Goal: Task Accomplishment & Management: Manage account settings

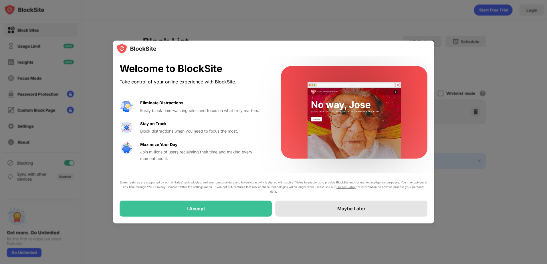
click at [353, 211] on div "Maybe Later" at bounding box center [351, 209] width 28 height 6
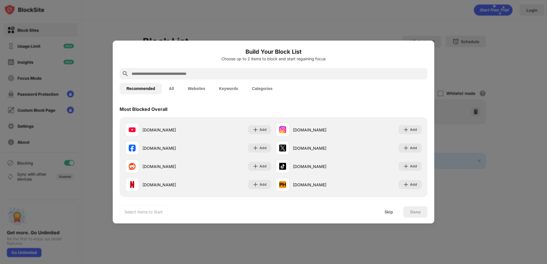
click at [195, 16] on div at bounding box center [273, 132] width 547 height 264
click at [168, 73] on input "text" at bounding box center [278, 73] width 294 height 7
click at [389, 213] on div "Skip" at bounding box center [388, 212] width 9 height 5
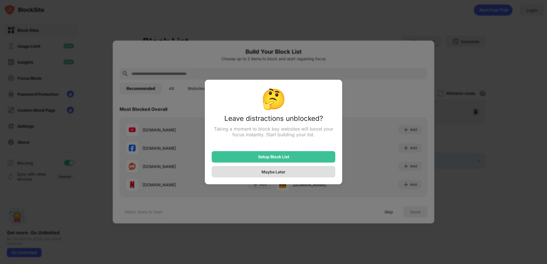
click at [278, 173] on div "Maybe Later" at bounding box center [273, 172] width 24 height 5
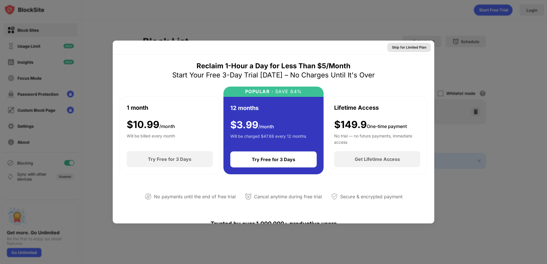
click at [414, 47] on div "Skip for Limited Plan" at bounding box center [409, 48] width 34 height 6
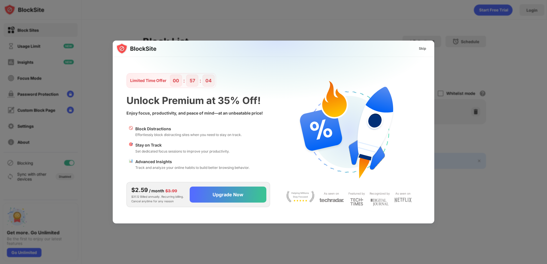
click at [424, 49] on div "Skip" at bounding box center [422, 49] width 7 height 6
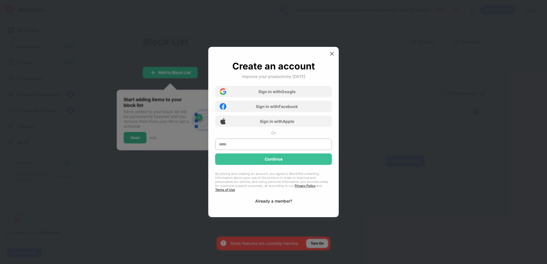
click at [272, 200] on div "Already a member?" at bounding box center [273, 201] width 37 height 5
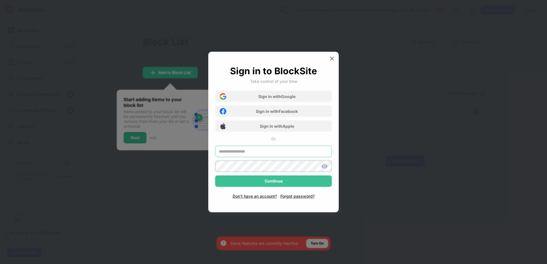
click at [245, 154] on input "text" at bounding box center [273, 151] width 117 height 11
type input "**********"
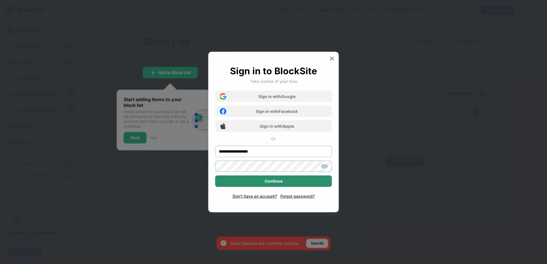
click at [276, 183] on div "Continue" at bounding box center [273, 181] width 18 height 5
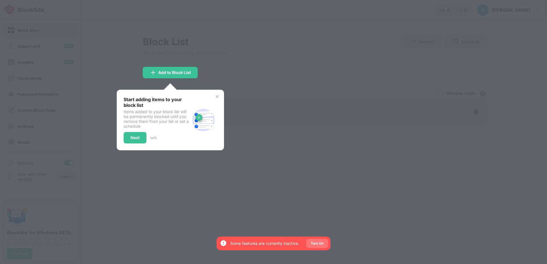
click at [321, 243] on div "Turn On" at bounding box center [316, 244] width 13 height 6
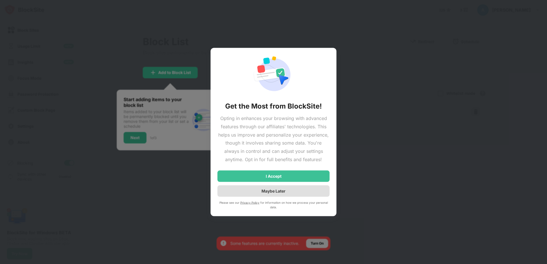
click at [270, 191] on div "Maybe Later" at bounding box center [273, 191] width 24 height 5
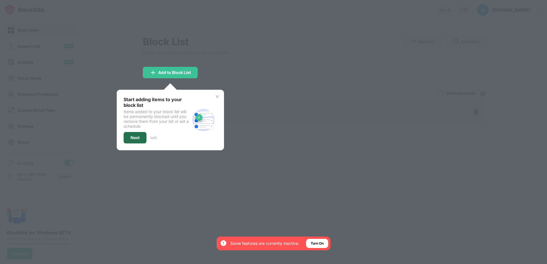
click at [135, 138] on div "Next" at bounding box center [134, 138] width 9 height 5
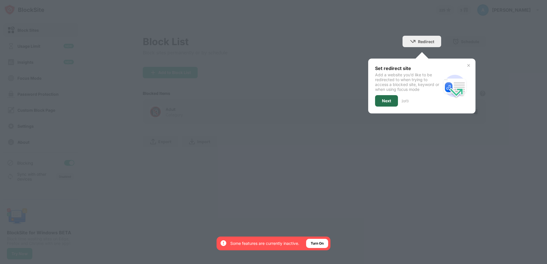
click at [388, 99] on div "Next" at bounding box center [386, 101] width 9 height 5
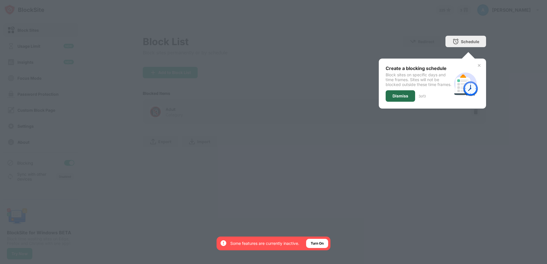
click at [396, 98] on div "Dismiss" at bounding box center [400, 96] width 16 height 5
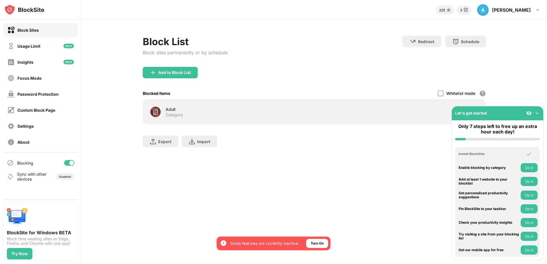
click at [535, 112] on img at bounding box center [537, 113] width 6 height 6
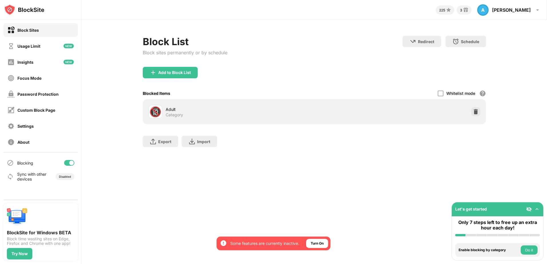
click at [536, 209] on img at bounding box center [537, 209] width 6 height 6
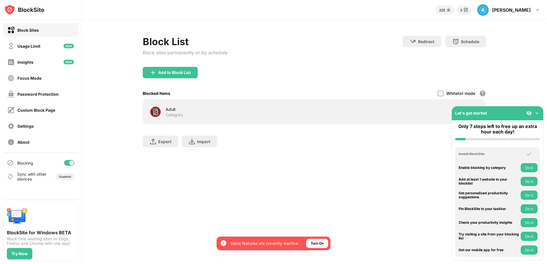
click at [528, 114] on img at bounding box center [529, 113] width 6 height 6
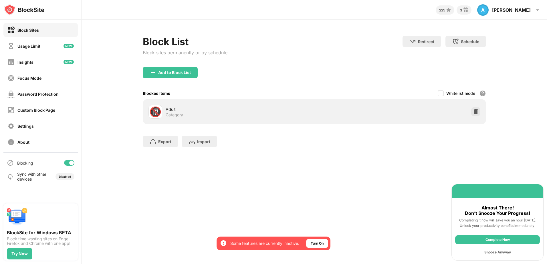
click at [496, 251] on div "Snooze Anyway" at bounding box center [497, 252] width 85 height 9
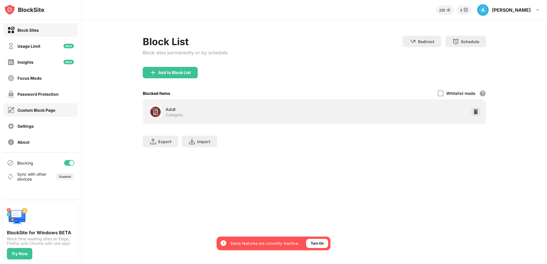
click at [25, 109] on div "Custom Block Page" at bounding box center [36, 110] width 38 height 5
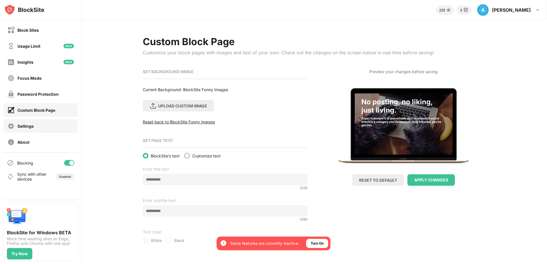
click at [23, 125] on div "Settings" at bounding box center [25, 126] width 16 height 5
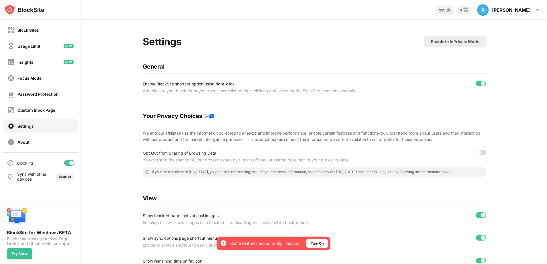
click at [481, 152] on div at bounding box center [480, 153] width 10 height 6
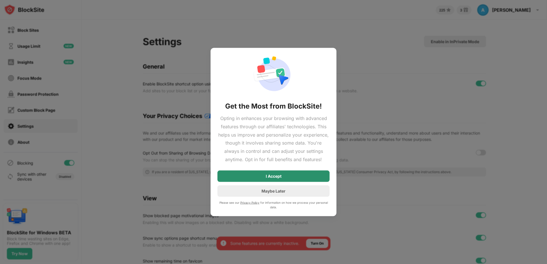
click at [283, 176] on div "I Accept" at bounding box center [273, 175] width 112 height 11
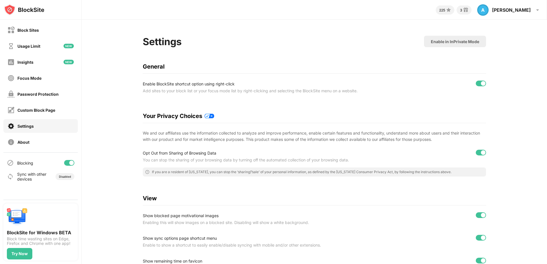
click at [475, 152] on div at bounding box center [480, 153] width 10 height 6
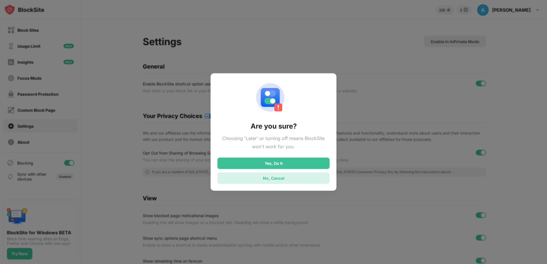
click at [284, 180] on div "No, Cancel" at bounding box center [273, 177] width 112 height 11
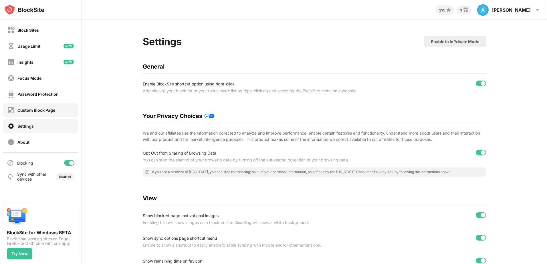
click at [27, 109] on div "Custom Block Page" at bounding box center [36, 110] width 38 height 5
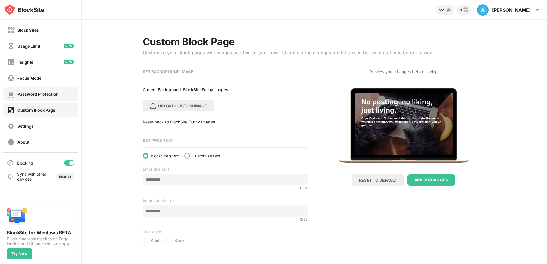
click at [47, 94] on div "Password Protection" at bounding box center [37, 94] width 41 height 5
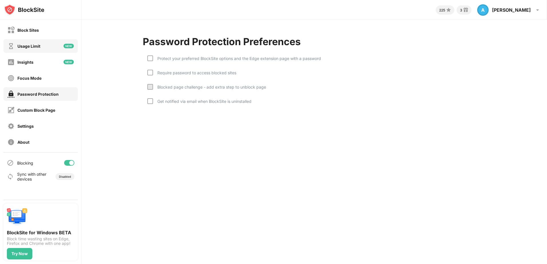
click at [25, 45] on div "Usage Limit" at bounding box center [28, 46] width 23 height 5
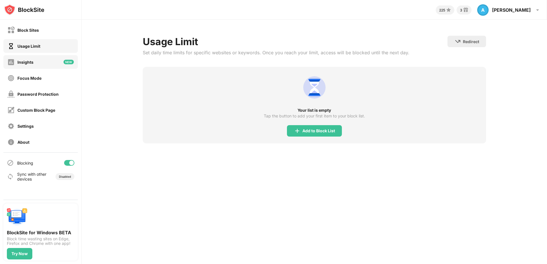
click at [20, 63] on div "Insights" at bounding box center [25, 62] width 16 height 5
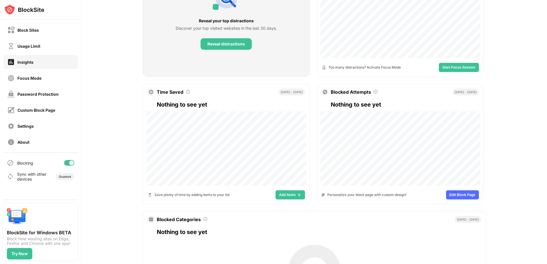
scroll to position [136, 0]
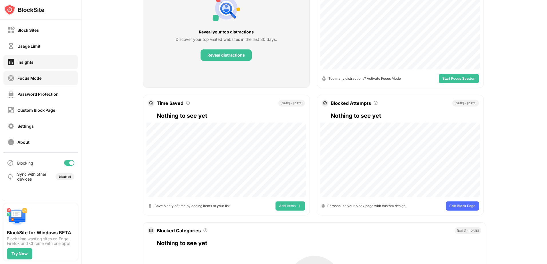
click at [33, 78] on div "Focus Mode" at bounding box center [29, 78] width 24 height 5
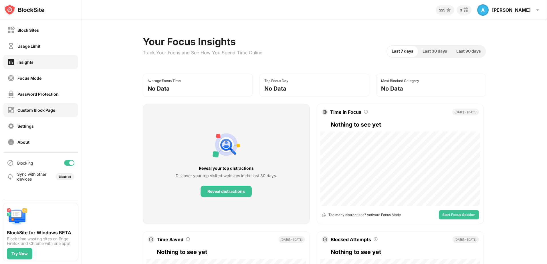
click at [25, 110] on div "Custom Block Page" at bounding box center [36, 110] width 38 height 5
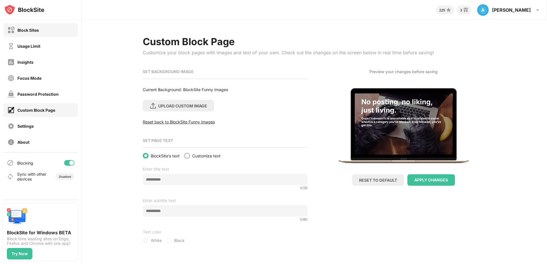
click at [34, 31] on div "Block Sites" at bounding box center [27, 30] width 21 height 5
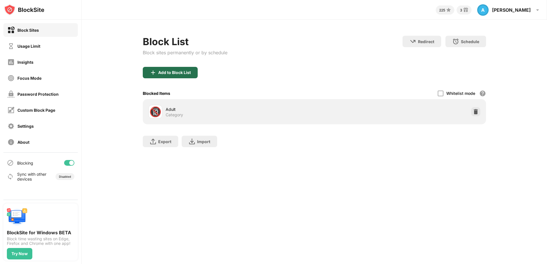
click at [154, 73] on img at bounding box center [153, 72] width 7 height 7
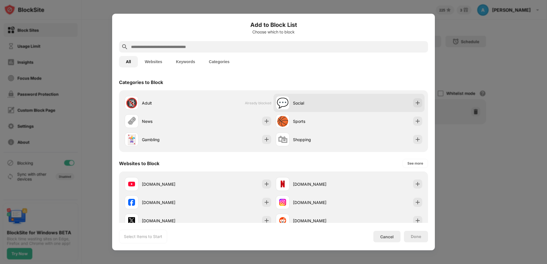
click at [334, 102] on div "Social" at bounding box center [321, 103] width 56 height 6
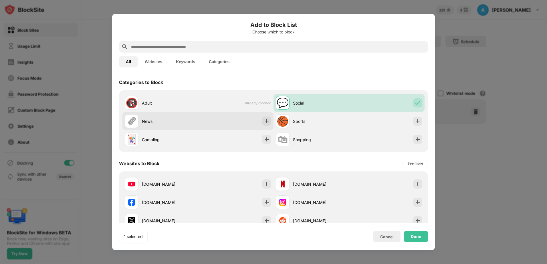
click at [194, 121] on div "News" at bounding box center [170, 121] width 56 height 6
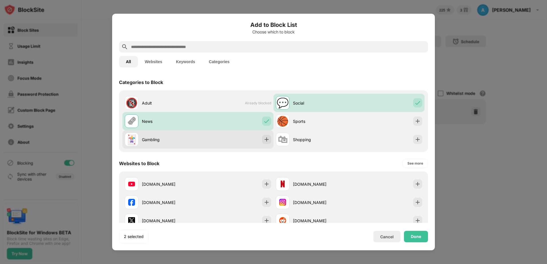
click at [202, 138] on div "🃏 Gambling" at bounding box center [197, 139] width 151 height 18
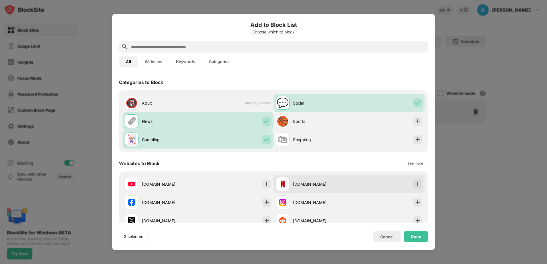
click at [344, 186] on div "[DOMAIN_NAME]" at bounding box center [321, 184] width 56 height 6
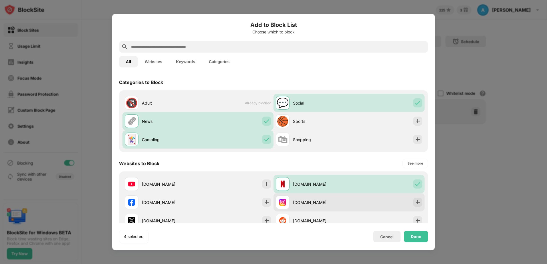
click at [345, 201] on div "[DOMAIN_NAME]" at bounding box center [321, 203] width 56 height 6
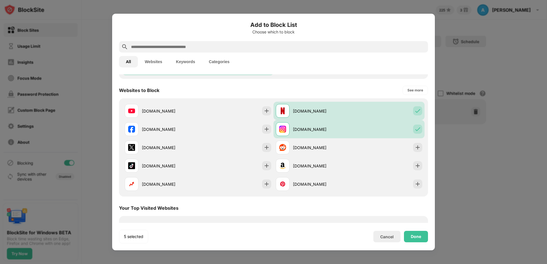
scroll to position [86, 0]
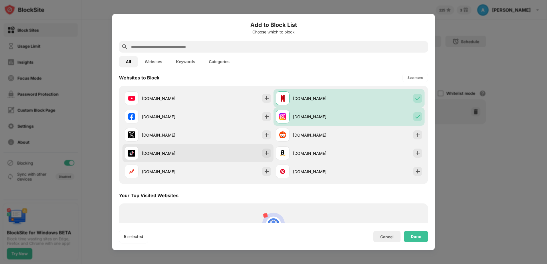
click at [192, 154] on div "[DOMAIN_NAME]" at bounding box center [170, 153] width 56 height 6
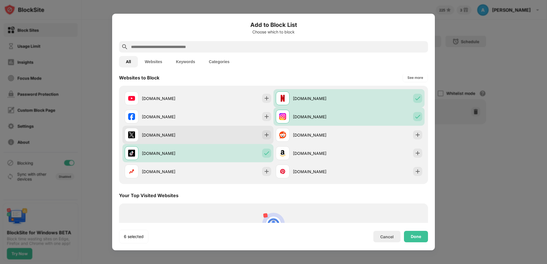
click at [180, 137] on div "[DOMAIN_NAME]" at bounding box center [170, 135] width 56 height 6
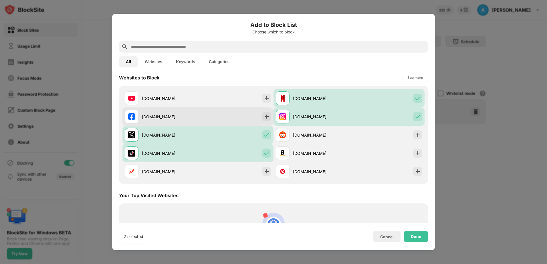
click at [182, 116] on div "[DOMAIN_NAME]" at bounding box center [170, 117] width 56 height 6
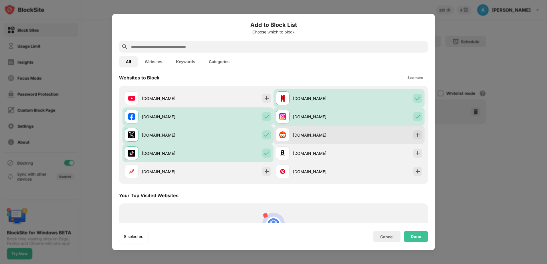
click at [379, 135] on div "[DOMAIN_NAME]" at bounding box center [348, 135] width 151 height 18
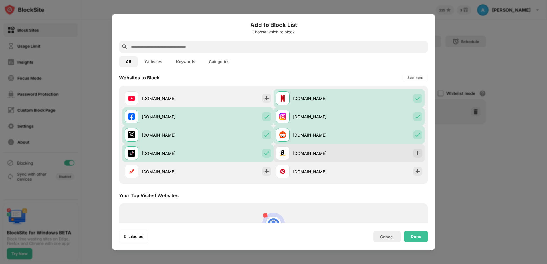
click at [355, 156] on div "[DOMAIN_NAME]" at bounding box center [348, 153] width 151 height 18
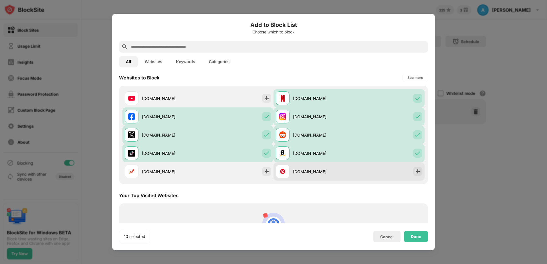
click at [339, 174] on div "[DOMAIN_NAME]" at bounding box center [321, 172] width 56 height 6
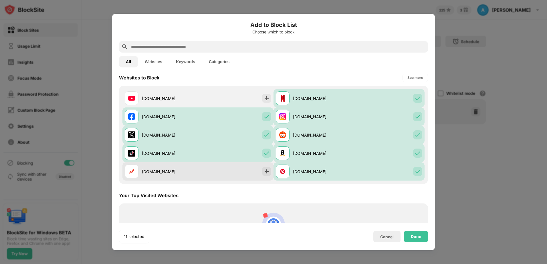
click at [193, 179] on div "[DOMAIN_NAME]" at bounding box center [197, 171] width 151 height 18
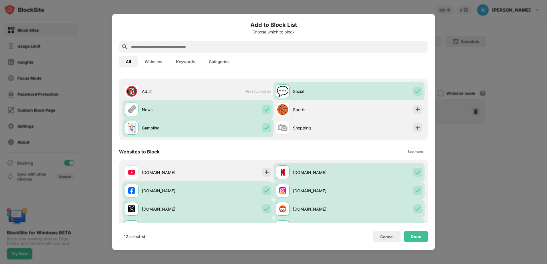
scroll to position [0, 0]
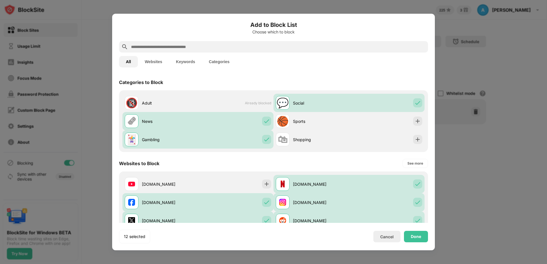
click at [134, 48] on input "text" at bounding box center [277, 46] width 295 height 7
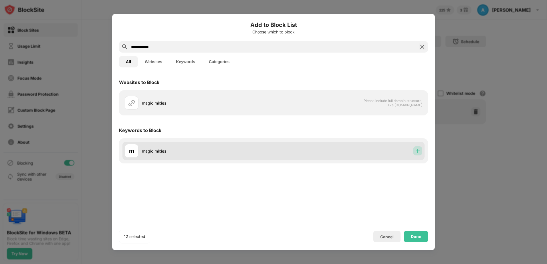
click at [417, 151] on img at bounding box center [418, 151] width 6 height 6
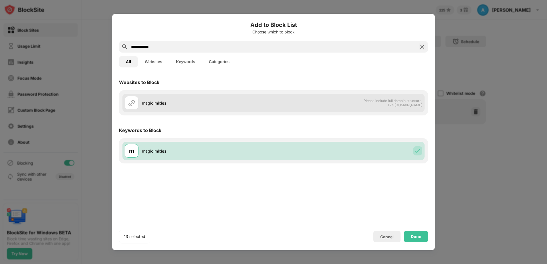
click at [169, 102] on div "magic mixies" at bounding box center [207, 103] width 131 height 6
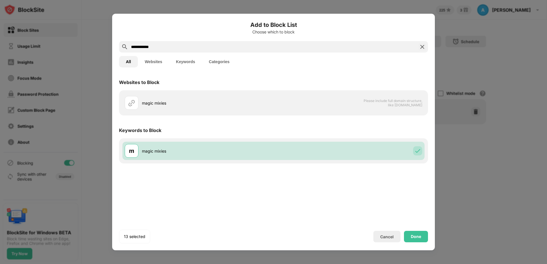
click at [156, 43] on input "**********" at bounding box center [273, 46] width 286 height 7
drag, startPoint x: 156, startPoint y: 46, endPoint x: 126, endPoint y: 47, distance: 29.5
click at [126, 47] on div "**********" at bounding box center [273, 46] width 309 height 11
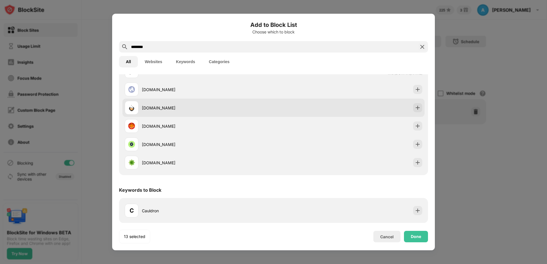
scroll to position [32, 0]
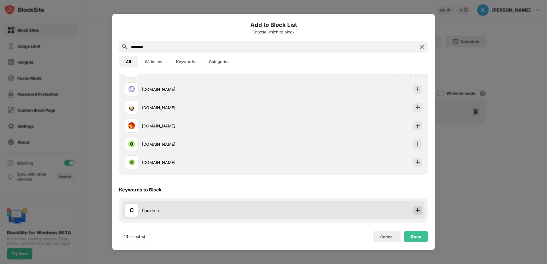
type input "********"
click at [415, 210] on img at bounding box center [418, 211] width 6 height 6
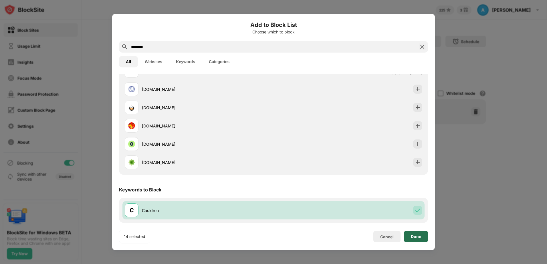
click at [421, 236] on div "Done" at bounding box center [416, 236] width 10 height 5
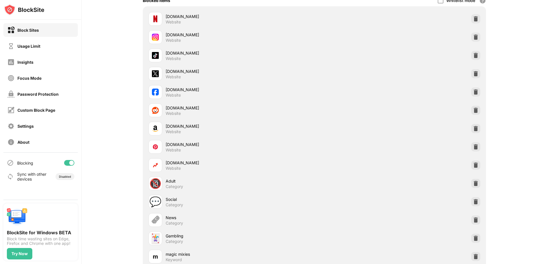
scroll to position [0, 0]
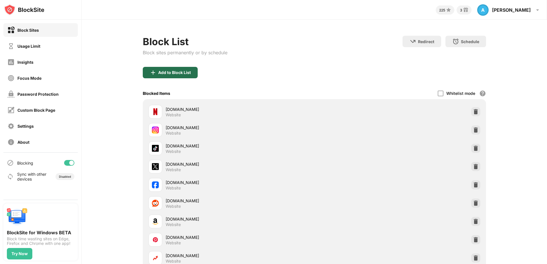
click at [169, 73] on div "Add to Block List" at bounding box center [174, 72] width 33 height 5
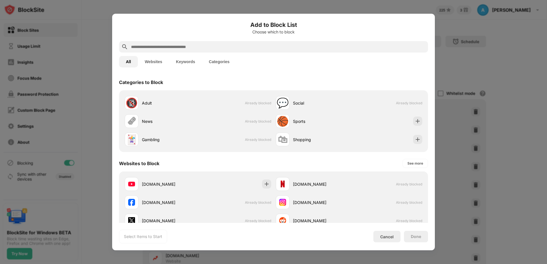
click at [142, 46] on input "text" at bounding box center [277, 46] width 295 height 7
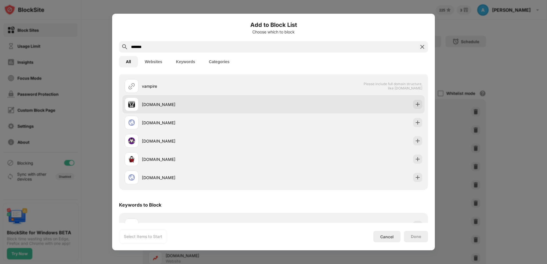
scroll to position [32, 0]
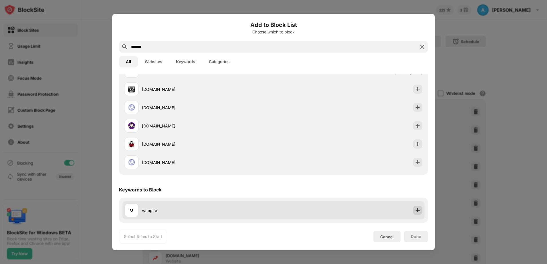
click at [415, 211] on img at bounding box center [418, 211] width 6 height 6
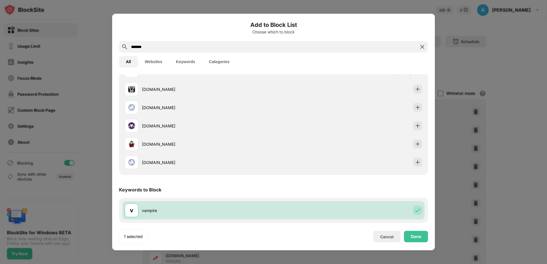
click at [154, 48] on input "*******" at bounding box center [273, 46] width 286 height 7
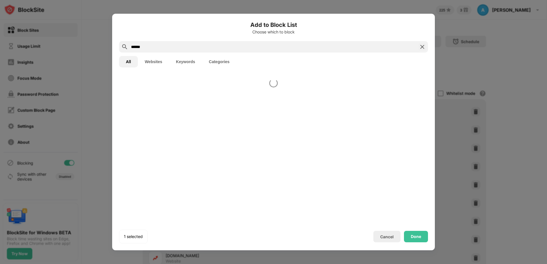
scroll to position [0, 0]
type input "*"
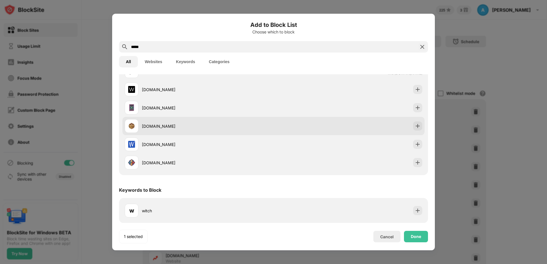
scroll to position [32, 0]
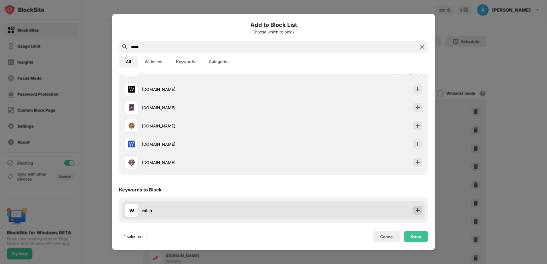
type input "*****"
click at [415, 210] on img at bounding box center [418, 211] width 6 height 6
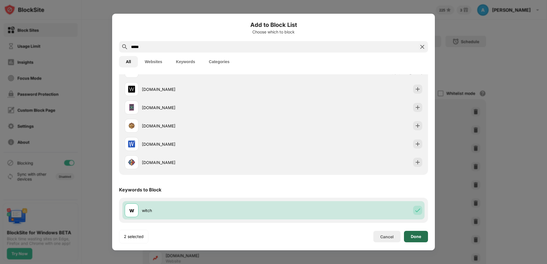
click at [413, 238] on div "Done" at bounding box center [416, 236] width 10 height 5
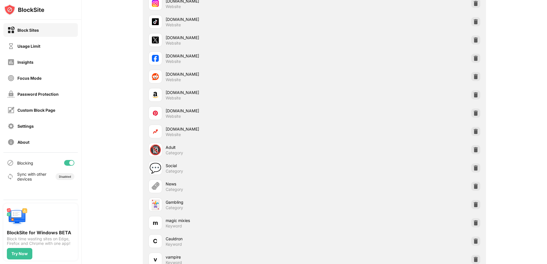
scroll to position [0, 0]
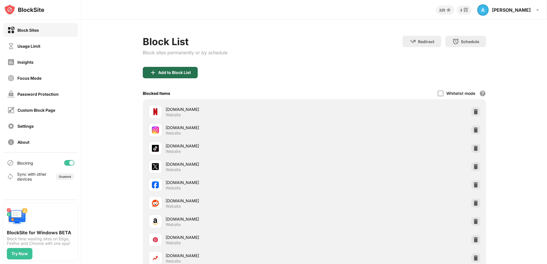
click at [179, 73] on div "Add to Block List" at bounding box center [174, 72] width 33 height 5
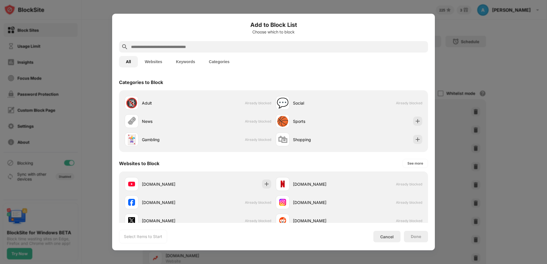
click at [156, 46] on input "text" at bounding box center [277, 46] width 295 height 7
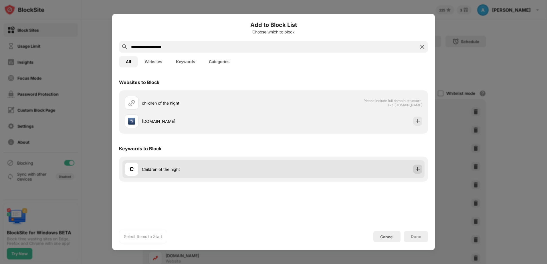
click at [415, 168] on img at bounding box center [418, 169] width 6 height 6
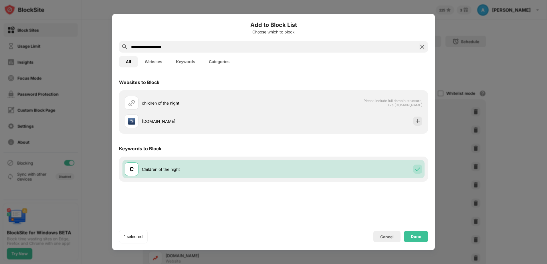
drag, startPoint x: 172, startPoint y: 47, endPoint x: 128, endPoint y: 51, distance: 44.5
click at [128, 51] on div "**********" at bounding box center [273, 46] width 309 height 11
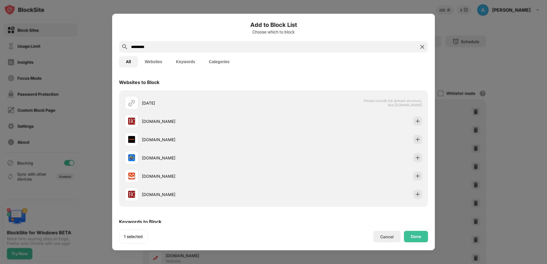
scroll to position [32, 0]
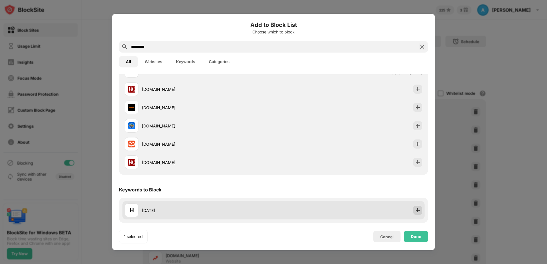
click at [415, 208] on img at bounding box center [418, 211] width 6 height 6
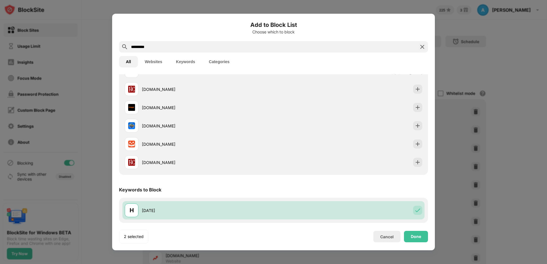
drag, startPoint x: 154, startPoint y: 45, endPoint x: 117, endPoint y: 45, distance: 36.3
click at [117, 45] on div "Add to Block List Choose which to block ********* All Websites Keywords Categor…" at bounding box center [273, 132] width 322 height 237
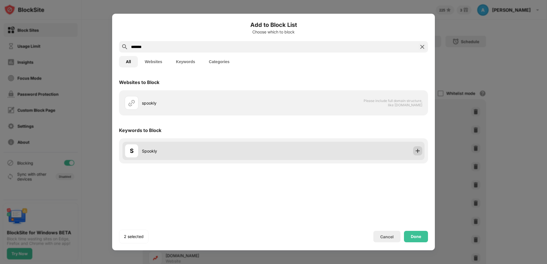
click at [416, 152] on img at bounding box center [418, 151] width 6 height 6
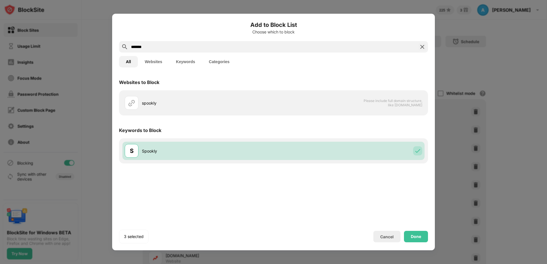
click at [146, 47] on input "*******" at bounding box center [273, 46] width 286 height 7
drag, startPoint x: 146, startPoint y: 46, endPoint x: 124, endPoint y: 46, distance: 22.0
click at [124, 46] on div "*******" at bounding box center [273, 46] width 309 height 11
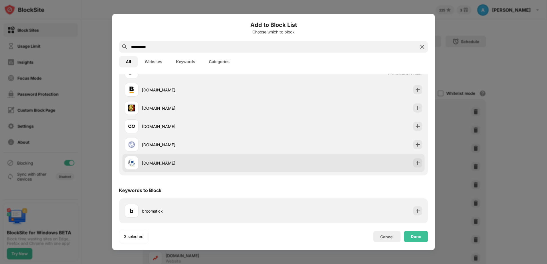
scroll to position [32, 0]
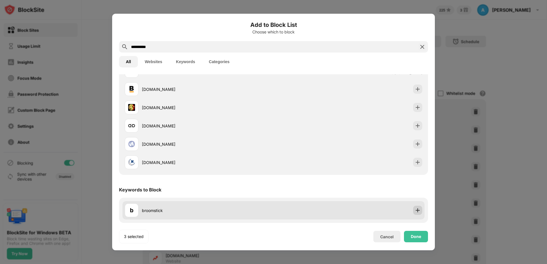
click at [415, 211] on img at bounding box center [418, 211] width 6 height 6
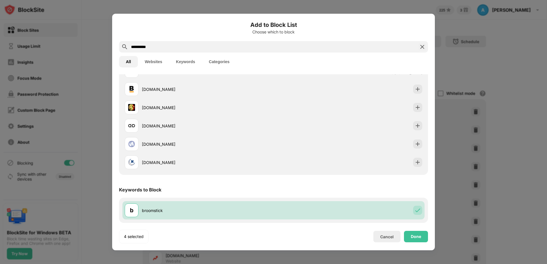
click at [157, 49] on input "**********" at bounding box center [273, 46] width 286 height 7
drag, startPoint x: 152, startPoint y: 45, endPoint x: 117, endPoint y: 47, distance: 35.2
click at [117, 47] on div "**********" at bounding box center [273, 132] width 322 height 237
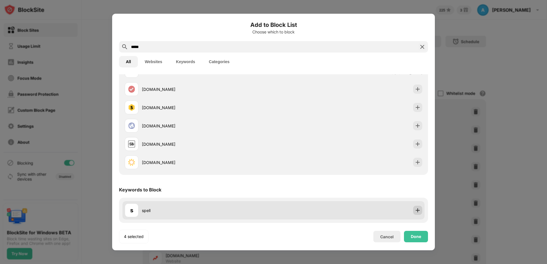
type input "*****"
click at [415, 211] on img at bounding box center [418, 211] width 6 height 6
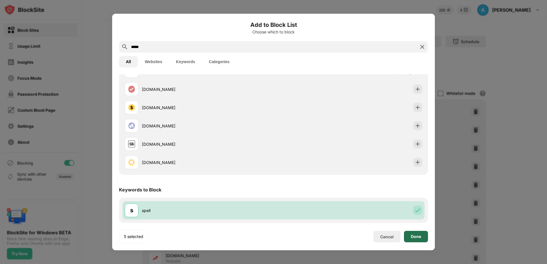
click at [413, 236] on div "Done" at bounding box center [416, 236] width 10 height 5
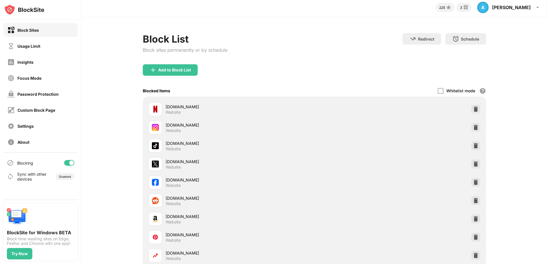
scroll to position [0, 0]
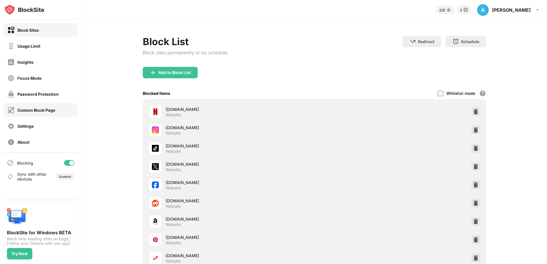
click at [23, 110] on div "Custom Block Page" at bounding box center [36, 110] width 38 height 5
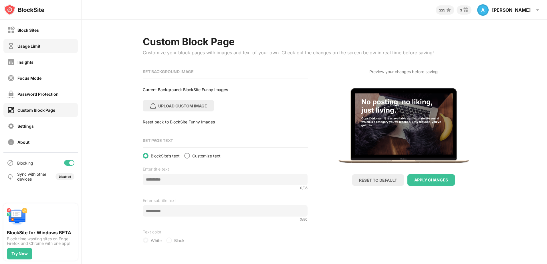
click at [22, 45] on div "Usage Limit" at bounding box center [28, 46] width 23 height 5
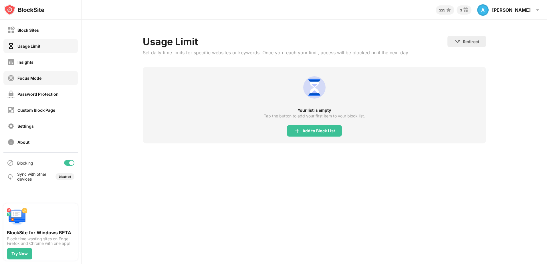
click at [22, 77] on div "Focus Mode" at bounding box center [29, 78] width 24 height 5
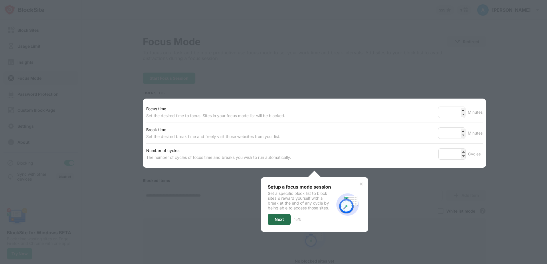
click at [278, 220] on div "Next" at bounding box center [278, 219] width 9 height 5
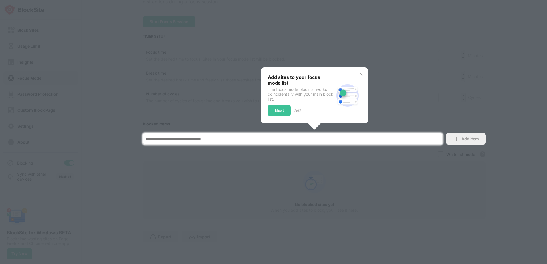
scroll to position [61, 0]
click at [276, 108] on div "Next" at bounding box center [278, 110] width 9 height 5
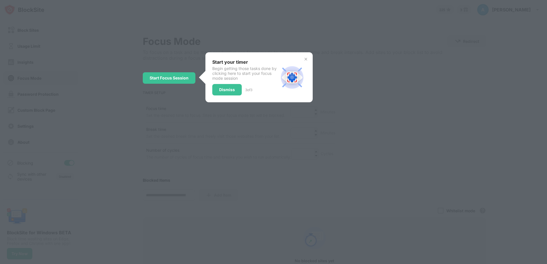
scroll to position [0, 0]
click at [222, 90] on div "Dismiss" at bounding box center [227, 90] width 16 height 5
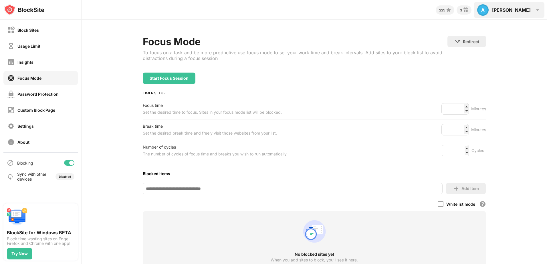
click at [538, 10] on img at bounding box center [537, 10] width 7 height 7
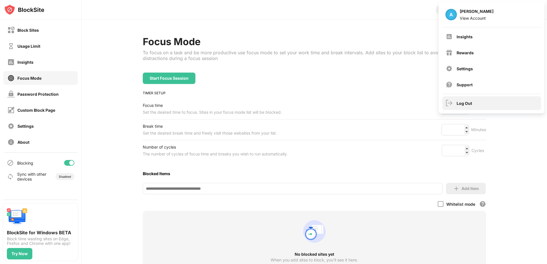
click at [464, 103] on div "Log Out" at bounding box center [463, 103] width 15 height 5
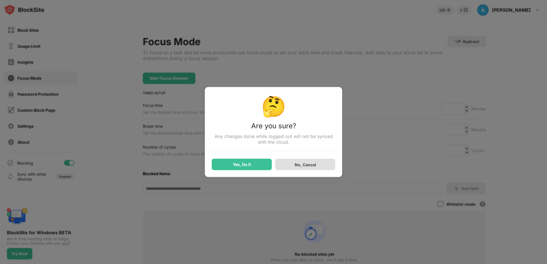
click at [306, 166] on div "No, Cancel" at bounding box center [304, 164] width 21 height 5
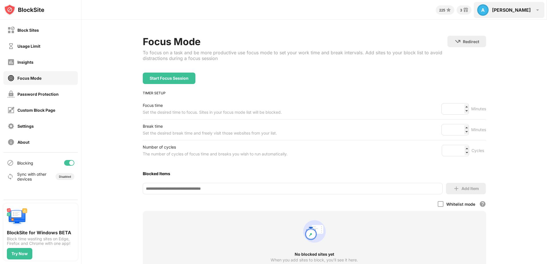
click at [529, 8] on div "[PERSON_NAME]" at bounding box center [511, 10] width 39 height 6
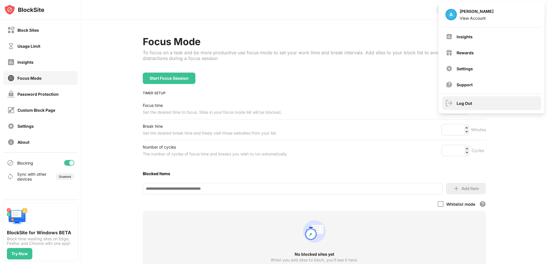
click at [474, 105] on div "Log Out" at bounding box center [491, 103] width 99 height 14
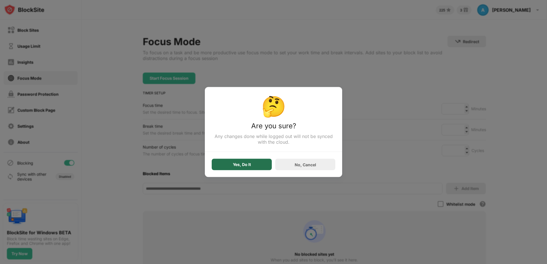
click at [262, 164] on div "Yes, Do It" at bounding box center [242, 164] width 60 height 11
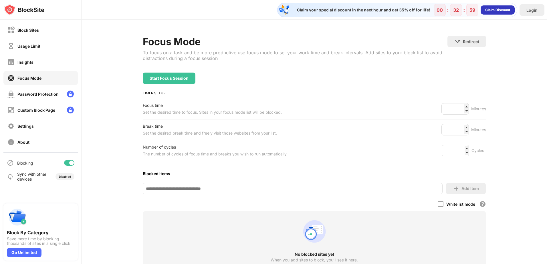
click at [500, 11] on div "Claim Discount" at bounding box center [497, 10] width 25 height 6
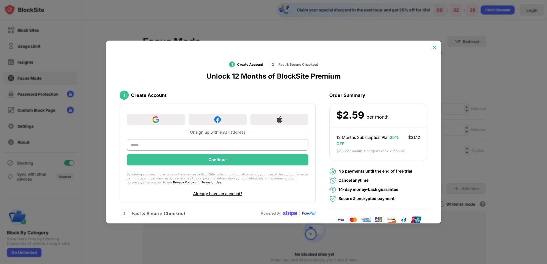
click at [432, 48] on img at bounding box center [434, 48] width 6 height 6
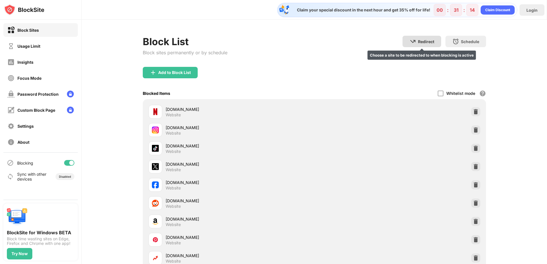
click at [414, 41] on div "Redirect Choose a site to be redirected to when blocking is active" at bounding box center [421, 41] width 39 height 11
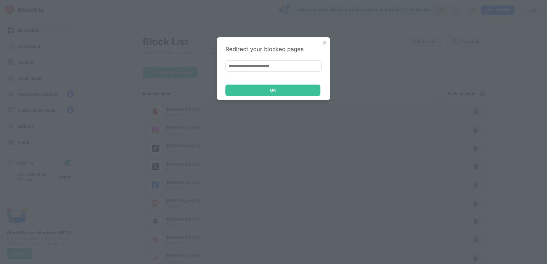
click at [325, 42] on img at bounding box center [324, 43] width 6 height 6
